Goal: Task Accomplishment & Management: Complete application form

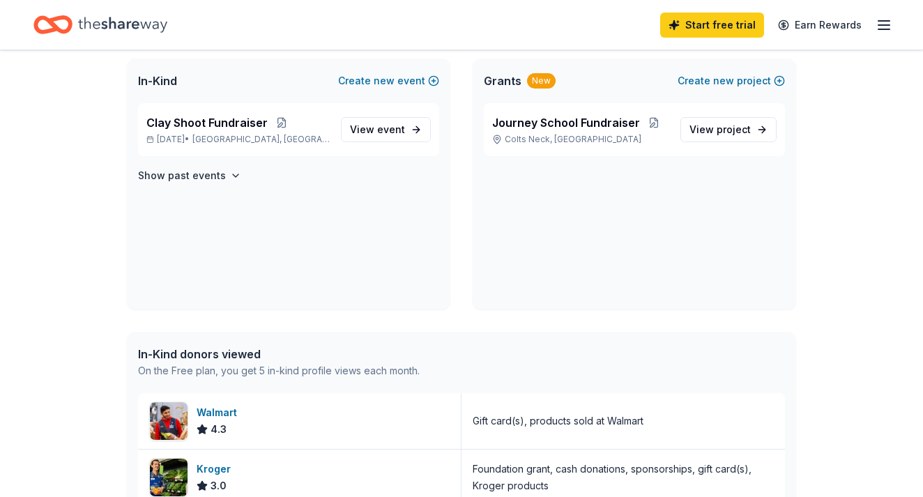
scroll to position [299, 0]
click at [390, 128] on span "event" at bounding box center [391, 130] width 28 height 12
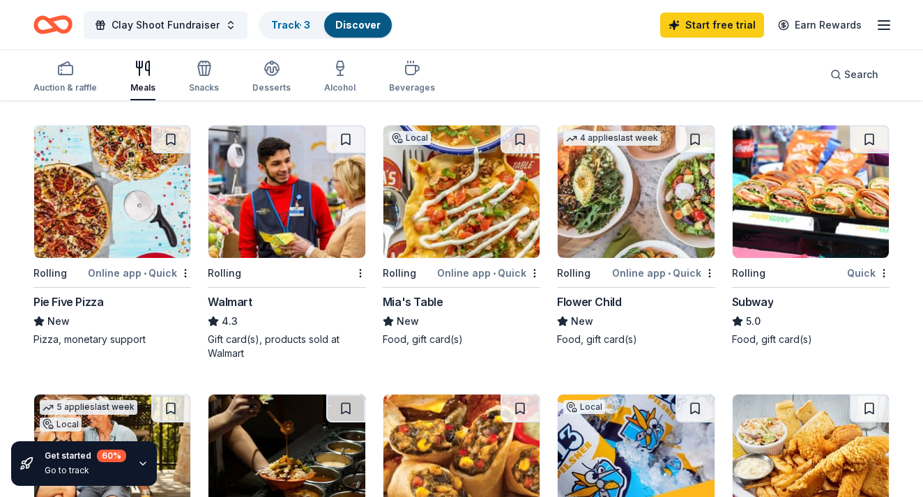
scroll to position [657, 0]
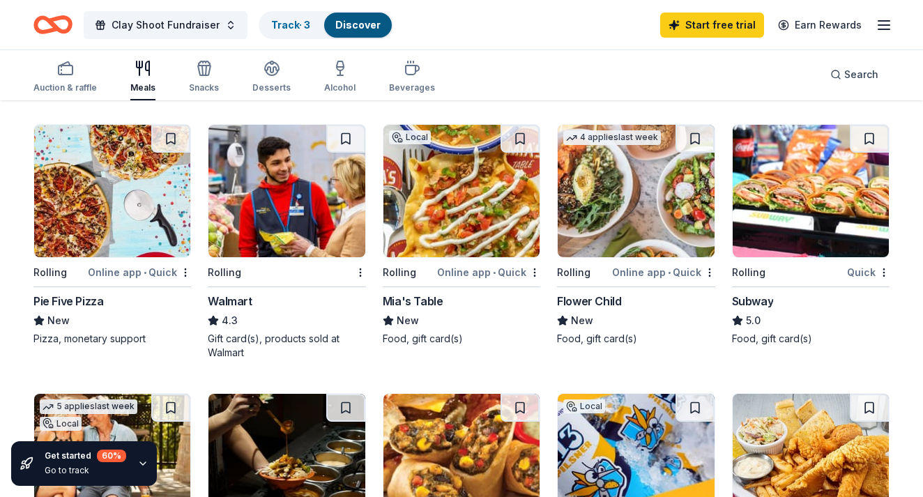
click at [431, 194] on img at bounding box center [462, 191] width 156 height 133
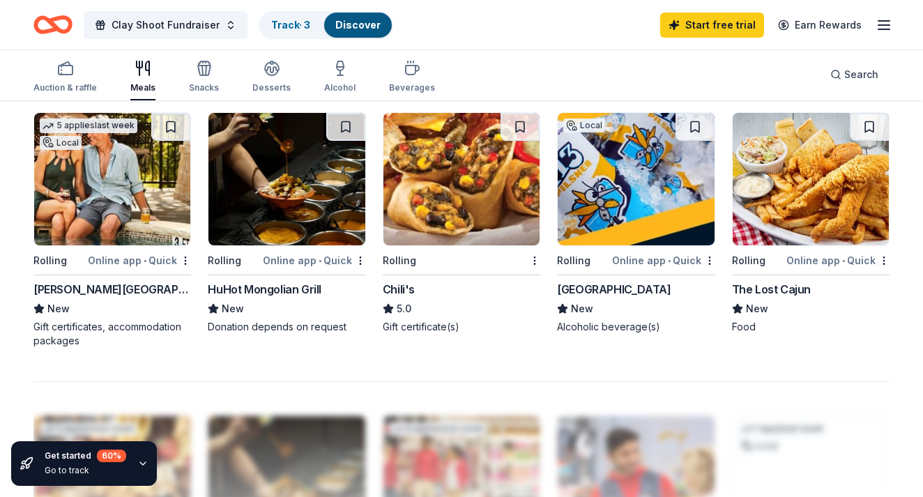
scroll to position [933, 0]
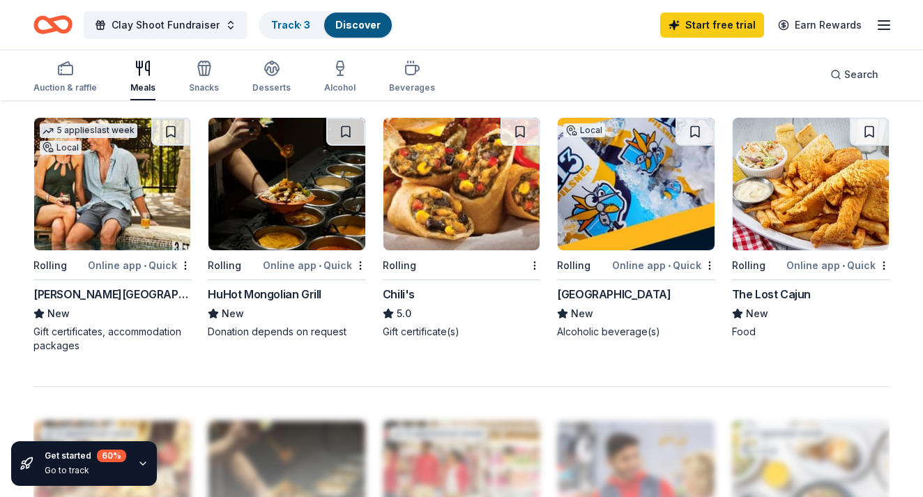
click at [109, 215] on img at bounding box center [112, 184] width 156 height 133
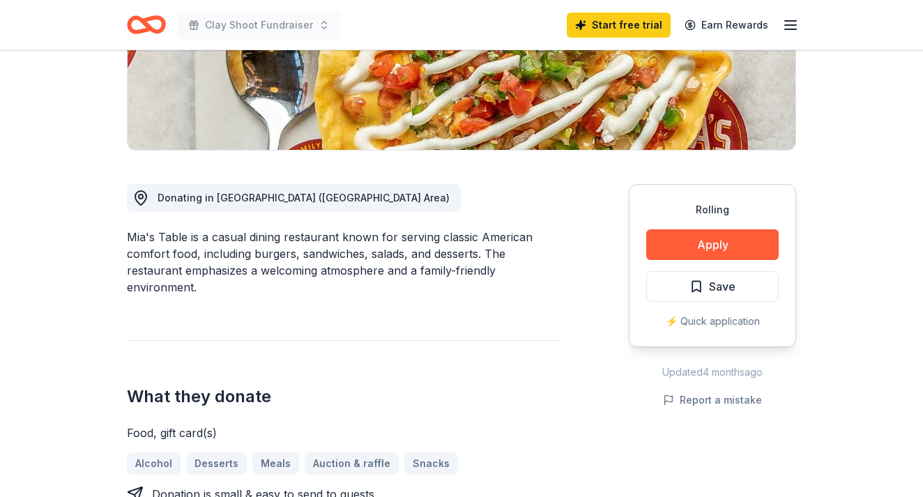
scroll to position [280, 0]
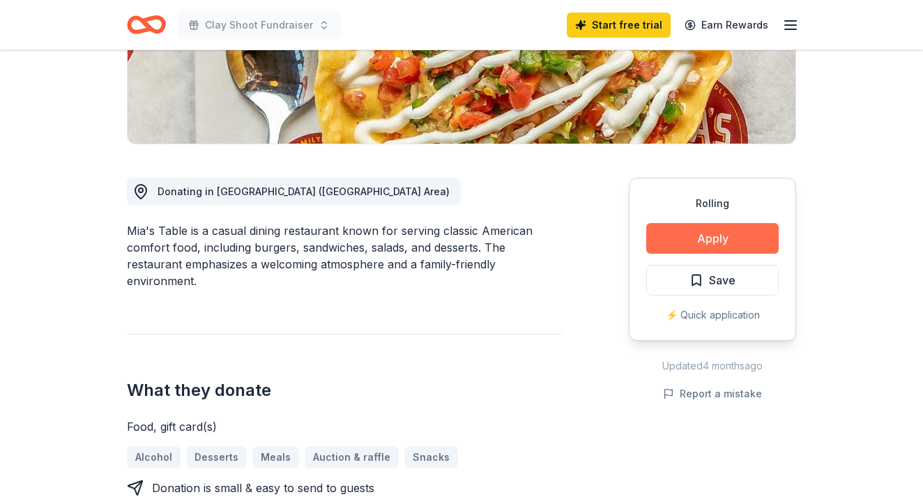
click at [704, 243] on button "Apply" at bounding box center [713, 238] width 133 height 31
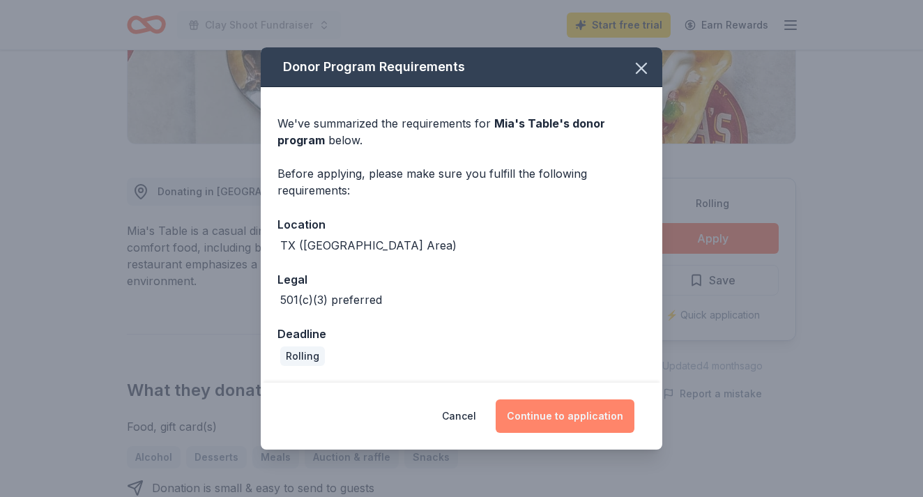
click at [551, 416] on button "Continue to application" at bounding box center [565, 416] width 139 height 33
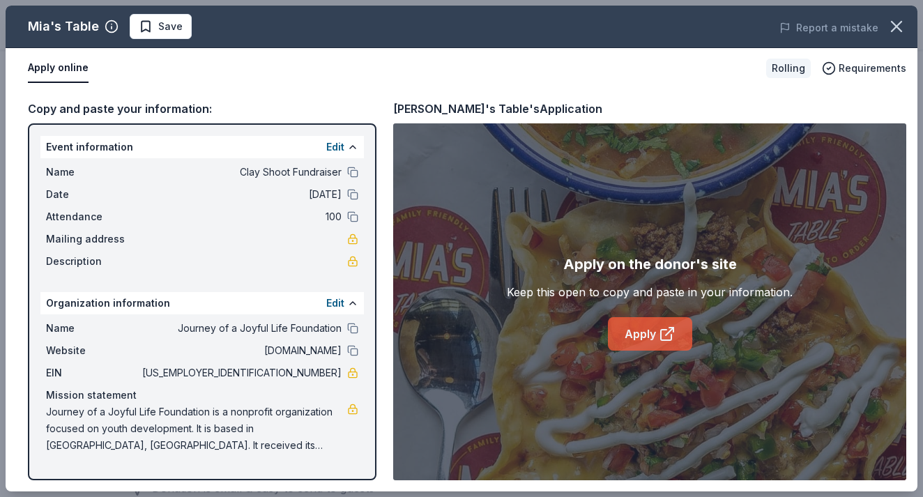
click at [647, 333] on link "Apply" at bounding box center [650, 333] width 84 height 33
